Goal: Task Accomplishment & Management: Manage account settings

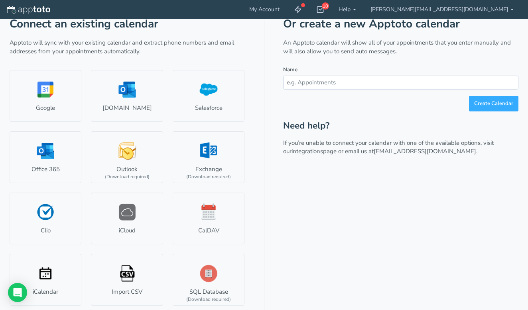
scroll to position [48, 0]
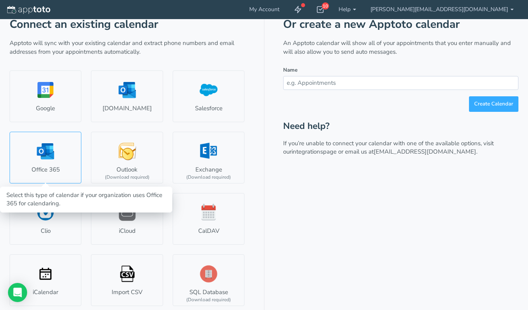
click at [51, 146] on link "Office 365" at bounding box center [46, 158] width 72 height 52
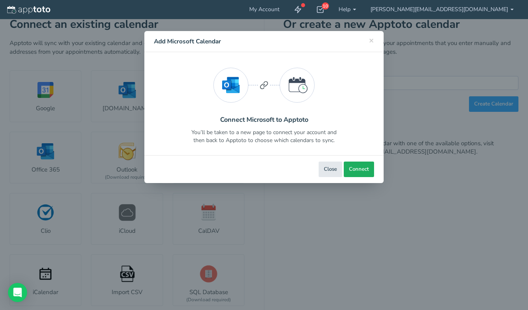
click at [355, 174] on button "Connect" at bounding box center [359, 170] width 30 height 16
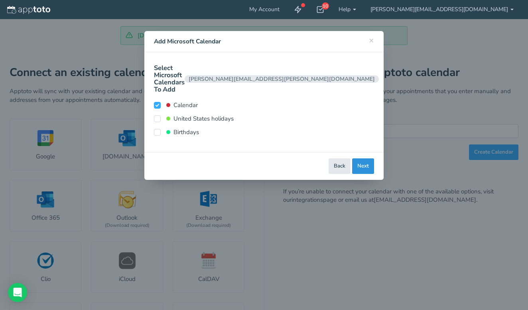
click at [365, 159] on button "Next" at bounding box center [363, 167] width 22 height 16
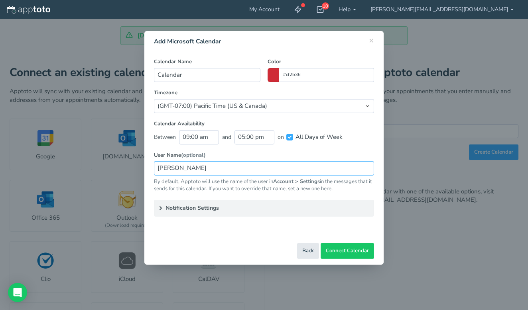
type input "Jake Huston"
click at [216, 162] on input "Jake Huston" at bounding box center [264, 168] width 220 height 14
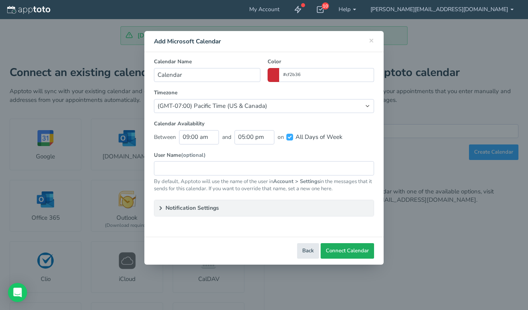
click at [335, 249] on span "Connect Calendar" at bounding box center [347, 252] width 43 height 8
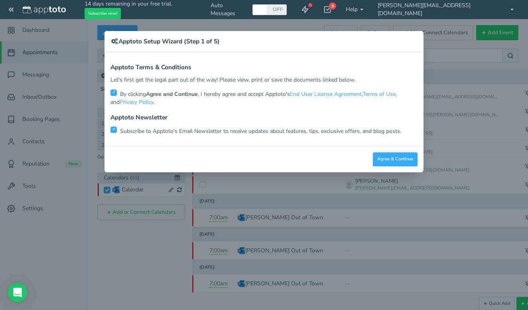
click at [114, 128] on input "checkbox" at bounding box center [113, 130] width 6 height 6
checkbox input "false"
click at [387, 161] on button "Agree & Continue" at bounding box center [395, 160] width 45 height 14
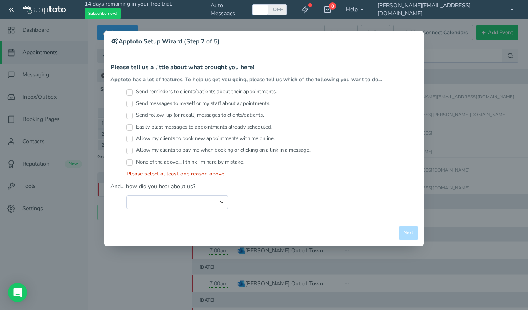
click at [130, 90] on input "Send reminders to clients/patients about their appointments." at bounding box center [129, 92] width 6 height 6
checkbox input "true"
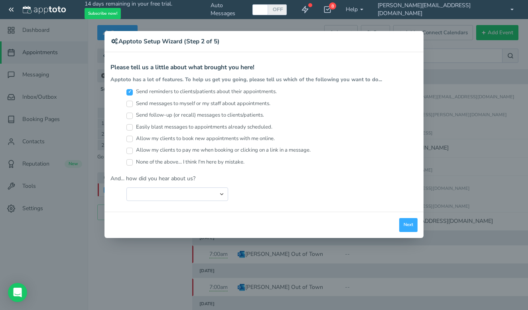
click at [130, 136] on input "Allow my clients to book new appointments with me online." at bounding box center [129, 139] width 6 height 6
checkbox input "true"
select select "string:Friend or Co-Worker"
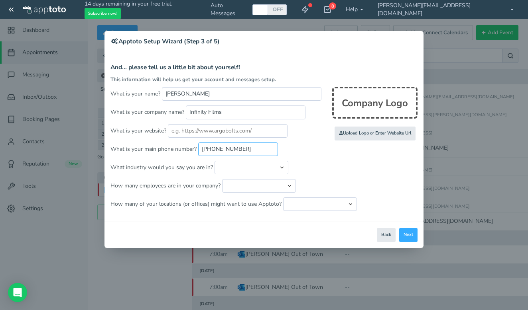
type input "310-717-5408"
click at [336, 168] on p "What industry would you say you are in? Automotive Cleaning Services Consulting…" at bounding box center [263, 168] width 307 height 14
click at [410, 236] on button "Next" at bounding box center [408, 235] width 18 height 14
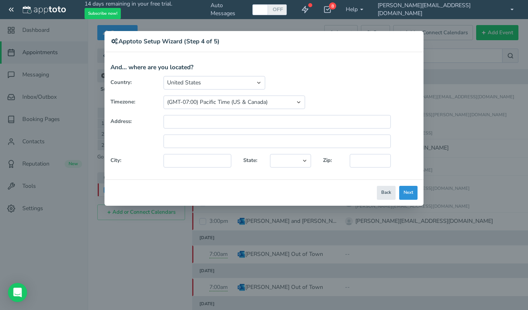
click at [408, 195] on button "Next" at bounding box center [408, 193] width 18 height 14
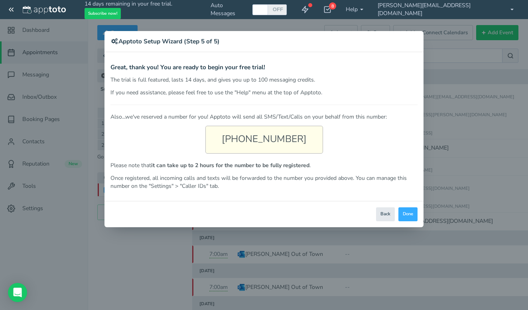
click at [233, 143] on div "(424) 370-1423" at bounding box center [264, 140] width 118 height 28
click at [267, 139] on div "(424) 370-1423" at bounding box center [264, 140] width 118 height 28
drag, startPoint x: 230, startPoint y: 137, endPoint x: 302, endPoint y: 138, distance: 71.8
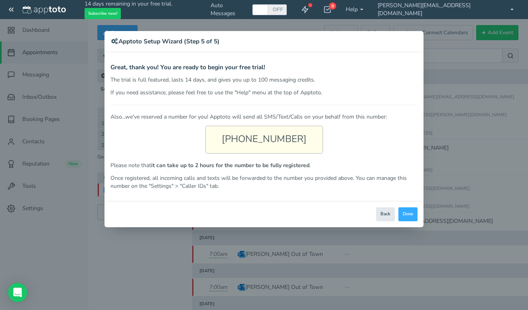
click at [302, 138] on div "(424) 370-1423" at bounding box center [264, 140] width 118 height 28
click at [332, 146] on div "Also...we've reserved a number for you! Apptoto will send all SMS/Text/Calls on…" at bounding box center [263, 148] width 307 height 86
click at [410, 211] on button "Done" at bounding box center [407, 215] width 19 height 14
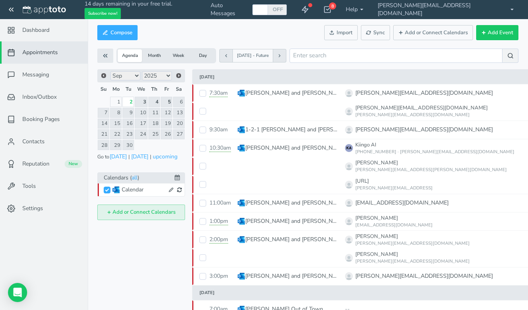
click at [142, 212] on button "Add or Connect Calendars" at bounding box center [141, 213] width 88 height 16
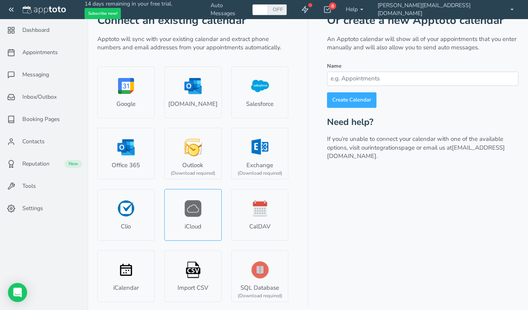
scroll to position [27, 0]
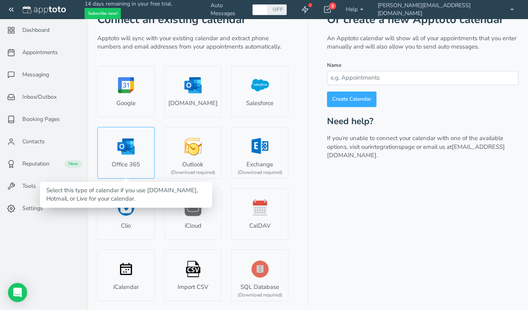
click at [138, 154] on link "Office 365" at bounding box center [125, 153] width 57 height 52
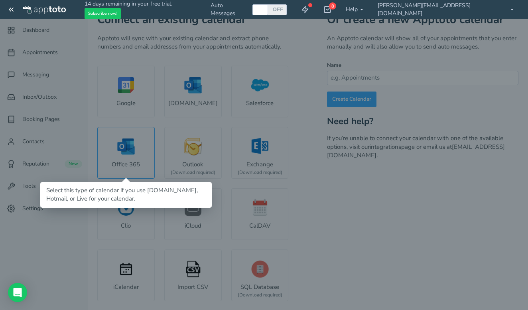
select select "number:57514"
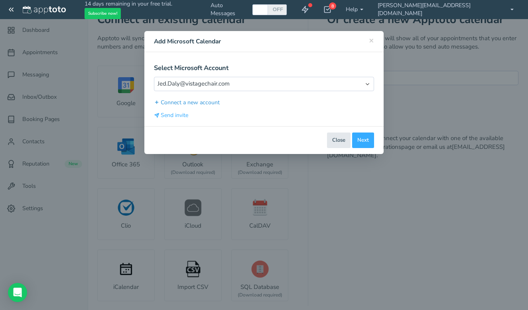
click at [197, 103] on button "Connect a new account" at bounding box center [187, 102] width 66 height 8
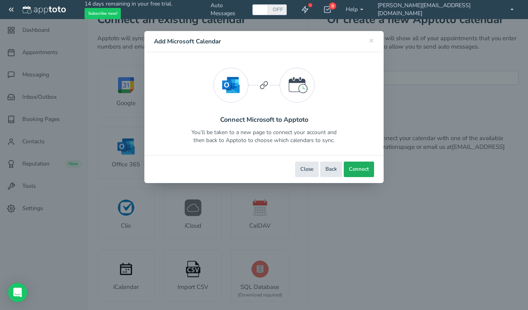
click at [354, 173] on button "Connect" at bounding box center [359, 170] width 30 height 16
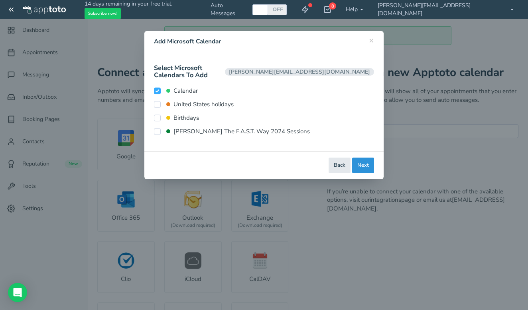
click at [365, 159] on button "Next" at bounding box center [363, 166] width 22 height 16
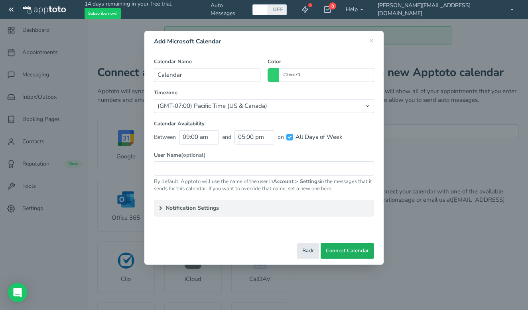
click at [360, 246] on button "Connect Calendar" at bounding box center [346, 252] width 53 height 16
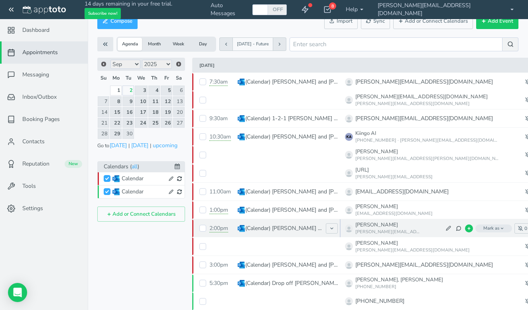
scroll to position [38, 0]
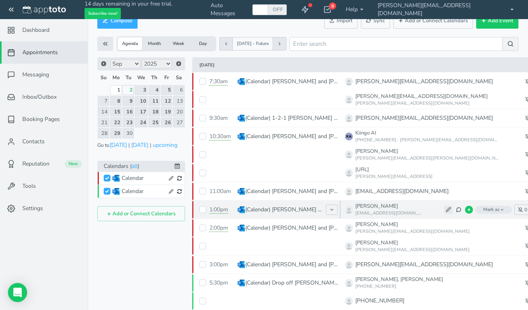
click at [446, 209] on icon at bounding box center [448, 209] width 5 height 5
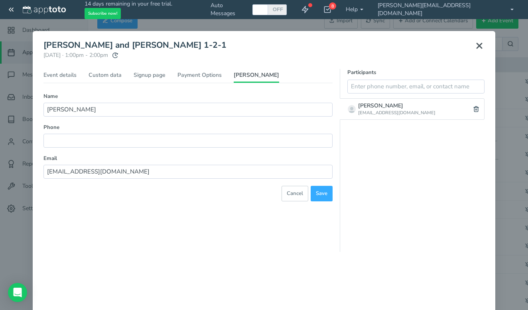
click at [477, 47] on icon at bounding box center [479, 46] width 10 height 10
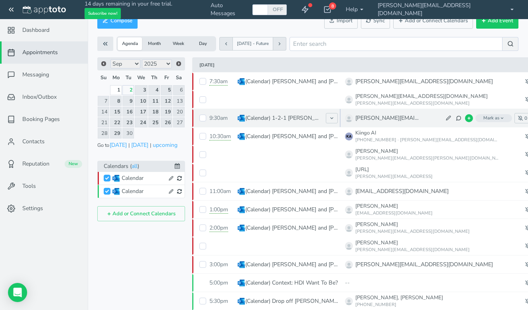
click at [475, 120] on span "Mark as" at bounding box center [493, 118] width 37 height 8
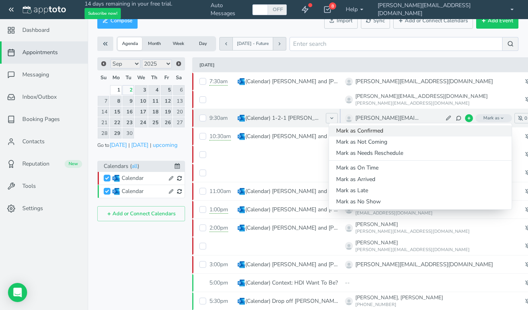
click at [397, 131] on link "Mark as Confirmed" at bounding box center [420, 131] width 183 height 11
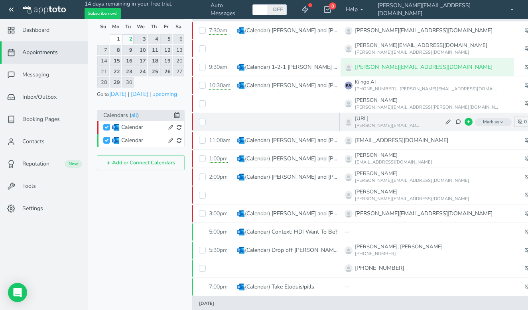
scroll to position [89, 0]
